Goal: Transaction & Acquisition: Purchase product/service

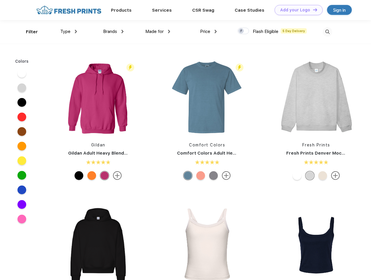
click at [296, 10] on link "Add your Logo Design Tool" at bounding box center [299, 10] width 48 height 10
click at [0, 0] on div "Design Tool" at bounding box center [0, 0] width 0 height 0
click at [312, 10] on link "Add your Logo Design Tool" at bounding box center [299, 10] width 48 height 10
click at [28, 32] on div "Filter" at bounding box center [32, 32] width 12 height 7
click at [69, 31] on span "Type" at bounding box center [65, 31] width 10 height 5
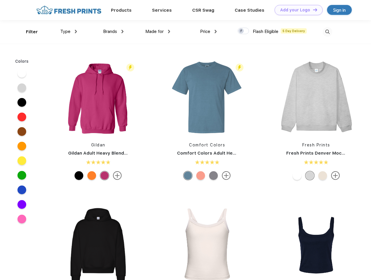
click at [113, 31] on span "Brands" at bounding box center [110, 31] width 14 height 5
click at [158, 31] on span "Made for" at bounding box center [154, 31] width 18 height 5
click at [209, 31] on span "Price" at bounding box center [205, 31] width 10 height 5
click at [243, 31] on div at bounding box center [243, 31] width 11 height 6
click at [241, 31] on input "checkbox" at bounding box center [240, 29] width 4 height 4
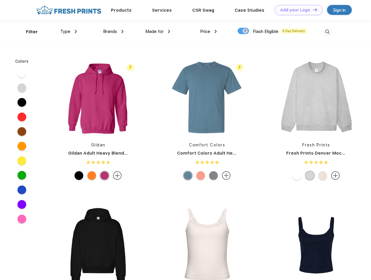
click at [327, 32] on img at bounding box center [328, 32] width 10 height 10
